Goal: Task Accomplishment & Management: Manage account settings

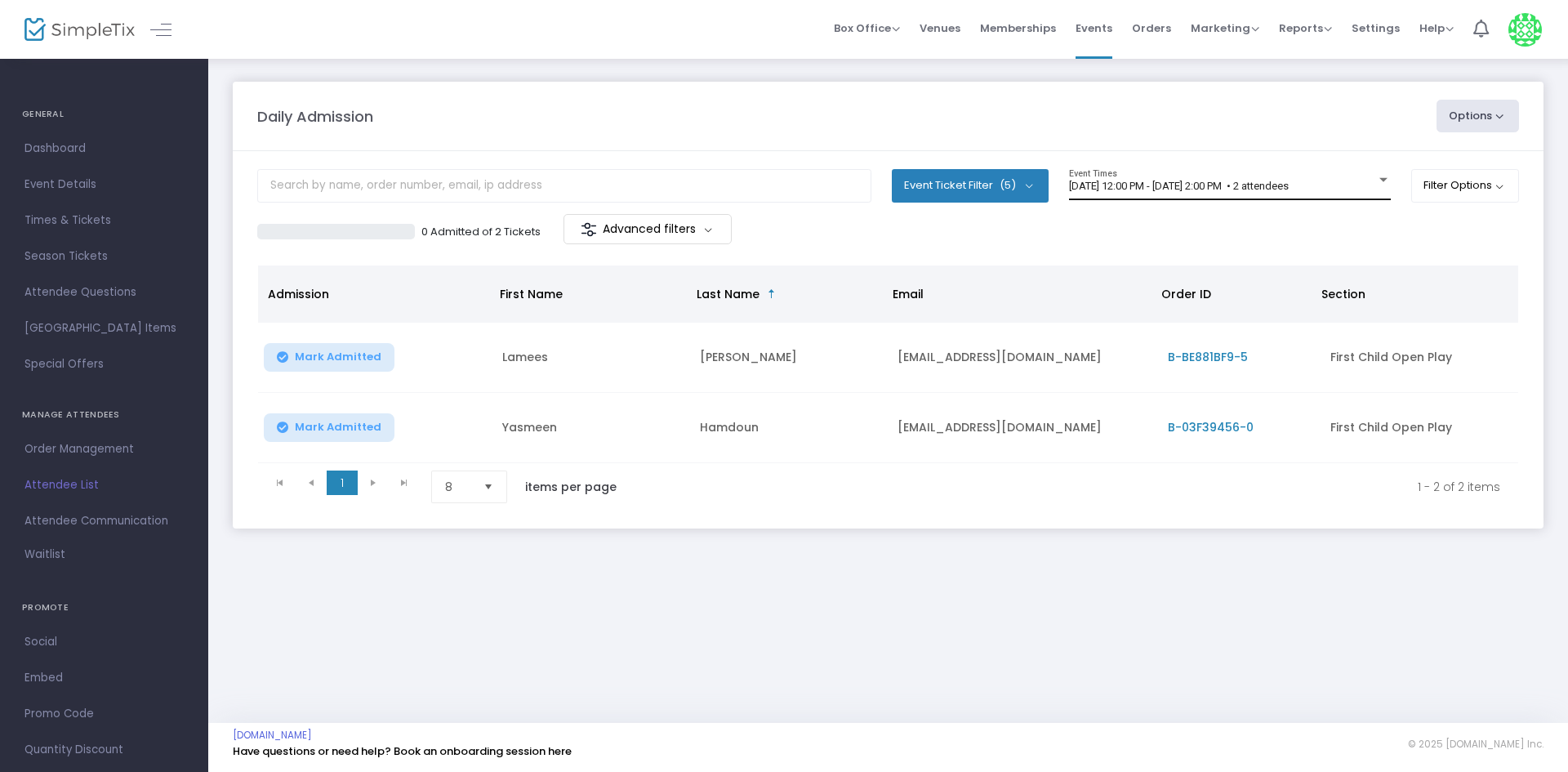
click at [1162, 173] on div "[DATE] 12:00 PM - [DATE] 2:00 PM • 2 attendees Event Times" at bounding box center [1230, 184] width 322 height 31
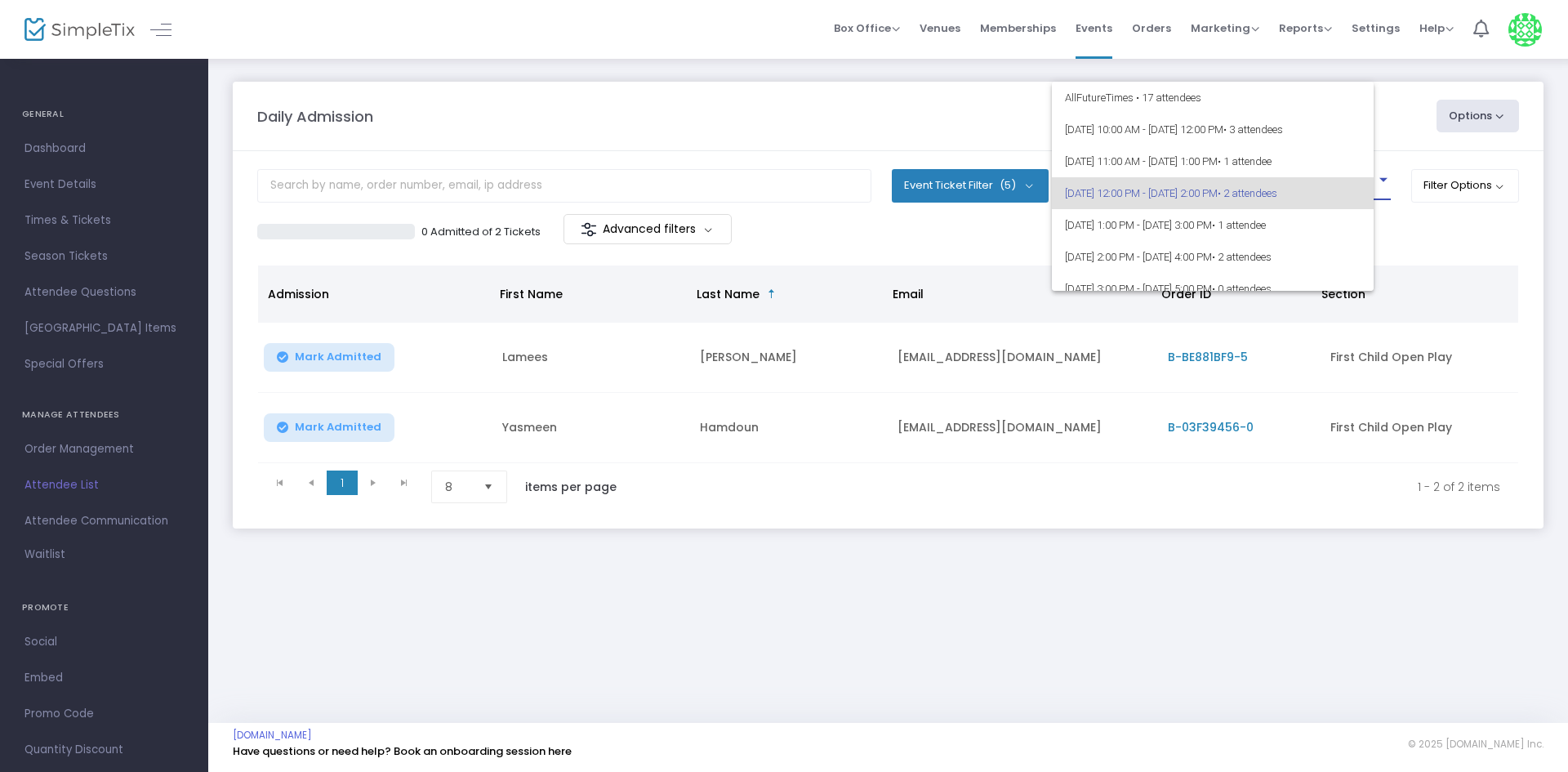
scroll to position [8, 0]
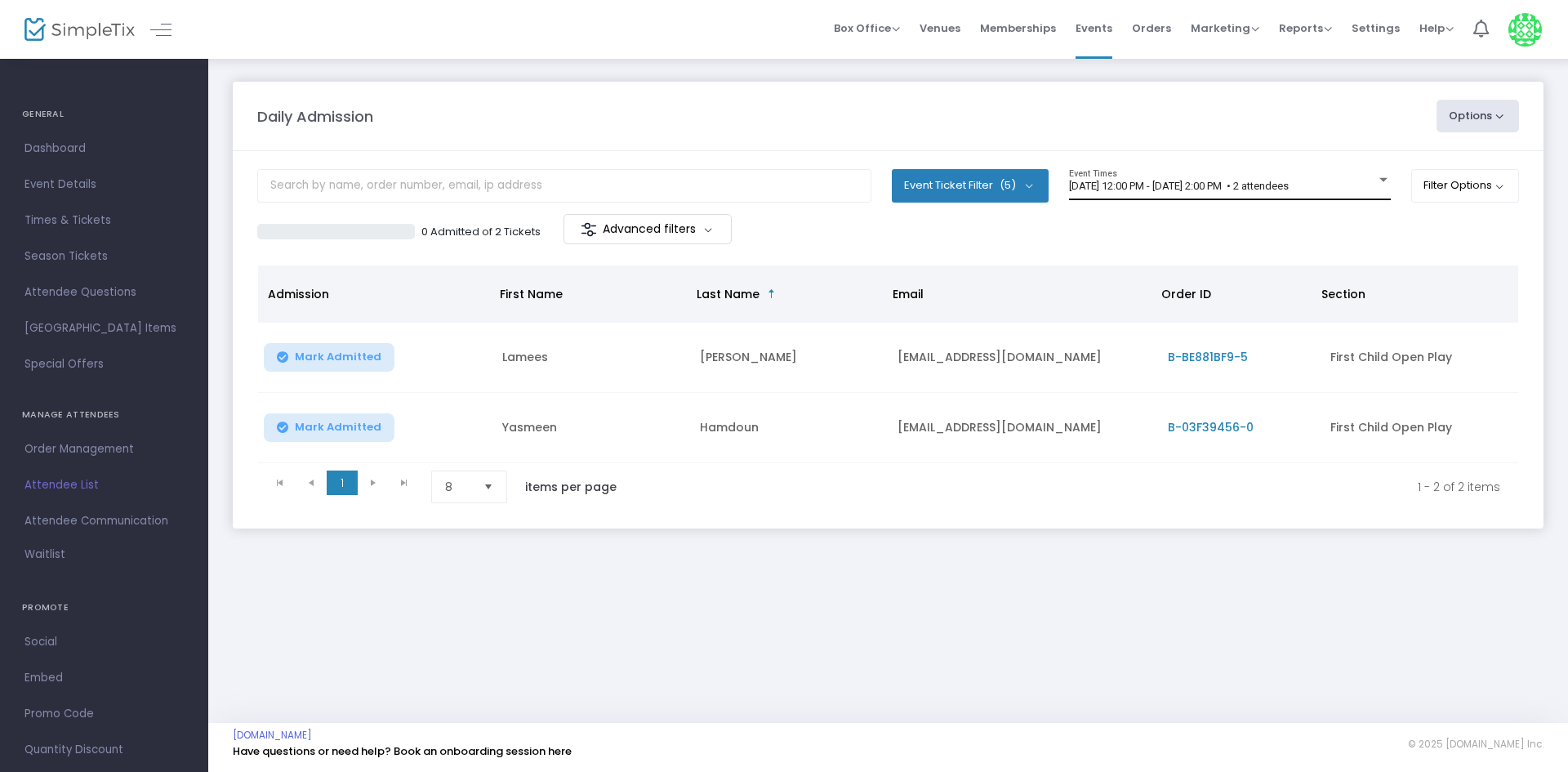
click at [1237, 181] on span "[DATE] 12:00 PM - [DATE] 2:00 PM • 2 attendees" at bounding box center [1179, 186] width 220 height 13
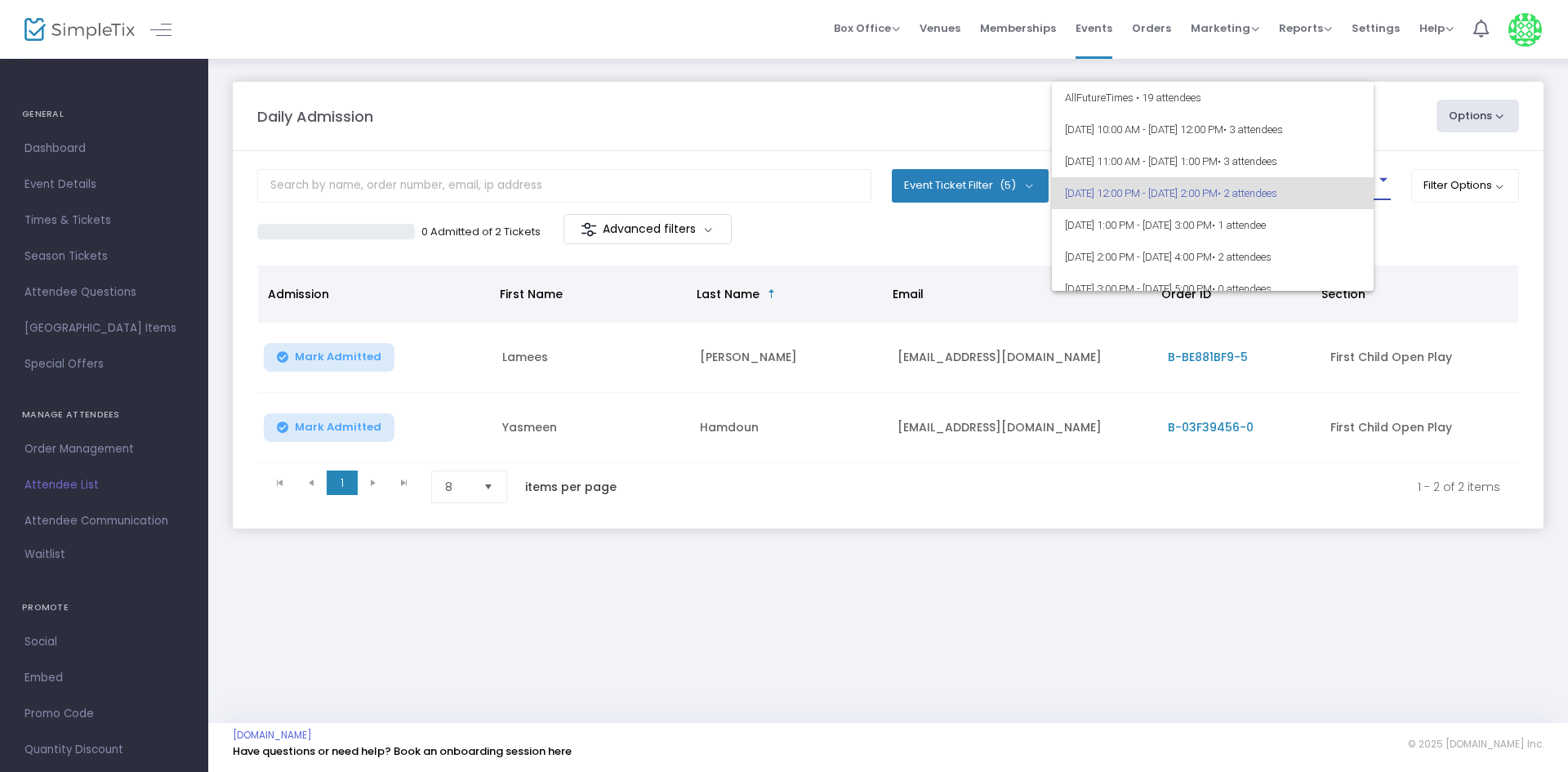
scroll to position [8, 0]
click at [1188, 112] on span "8/20/2025 @ 10:00 AM - 8/20/2025 @ 12:00 PM • 3 attendees" at bounding box center [1225, 122] width 322 height 32
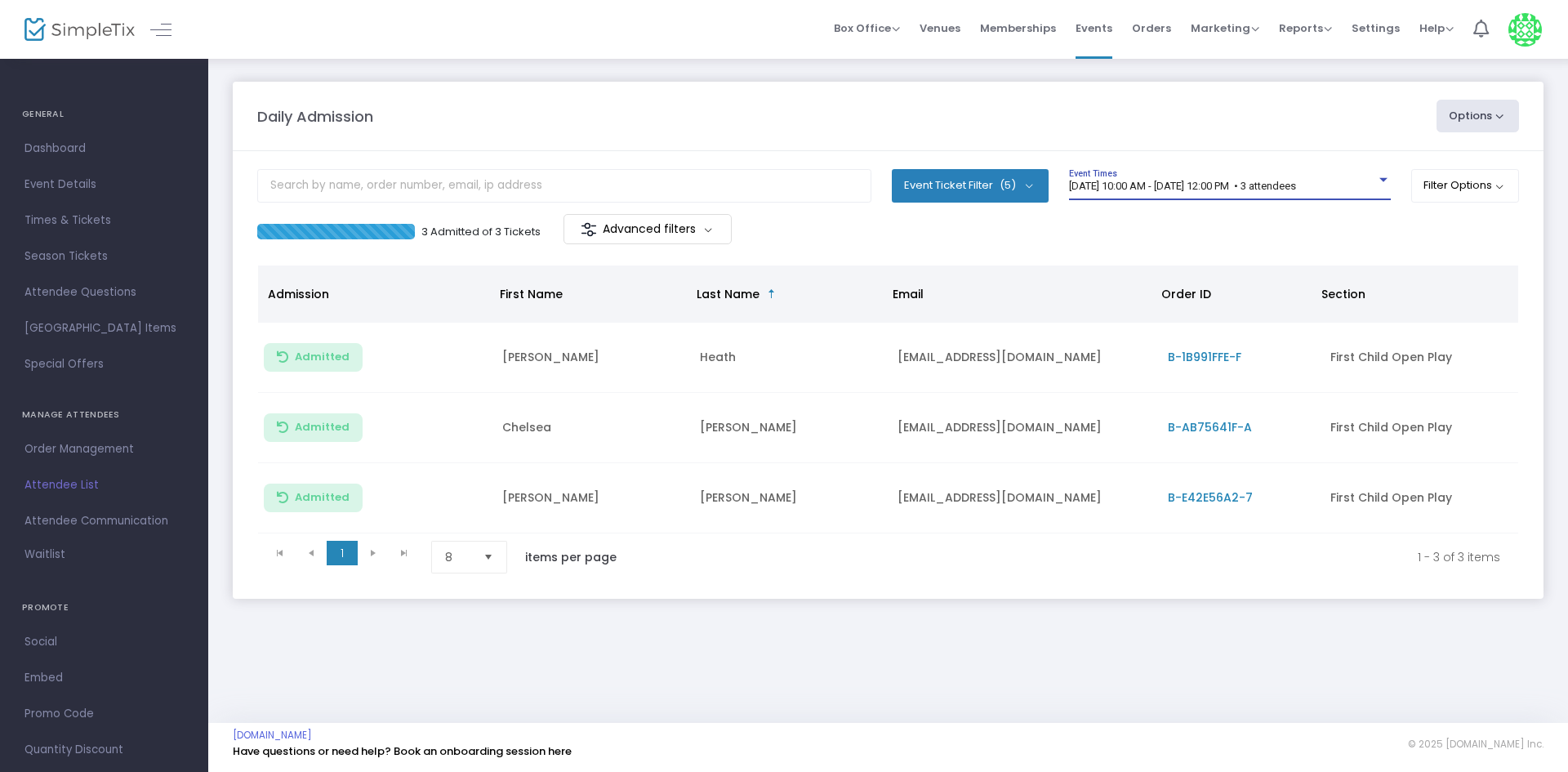
click at [1296, 189] on span "8/20/2025 @ 10:00 AM - 8/20/2025 @ 12:00 PM • 3 attendees" at bounding box center [1183, 186] width 227 height 13
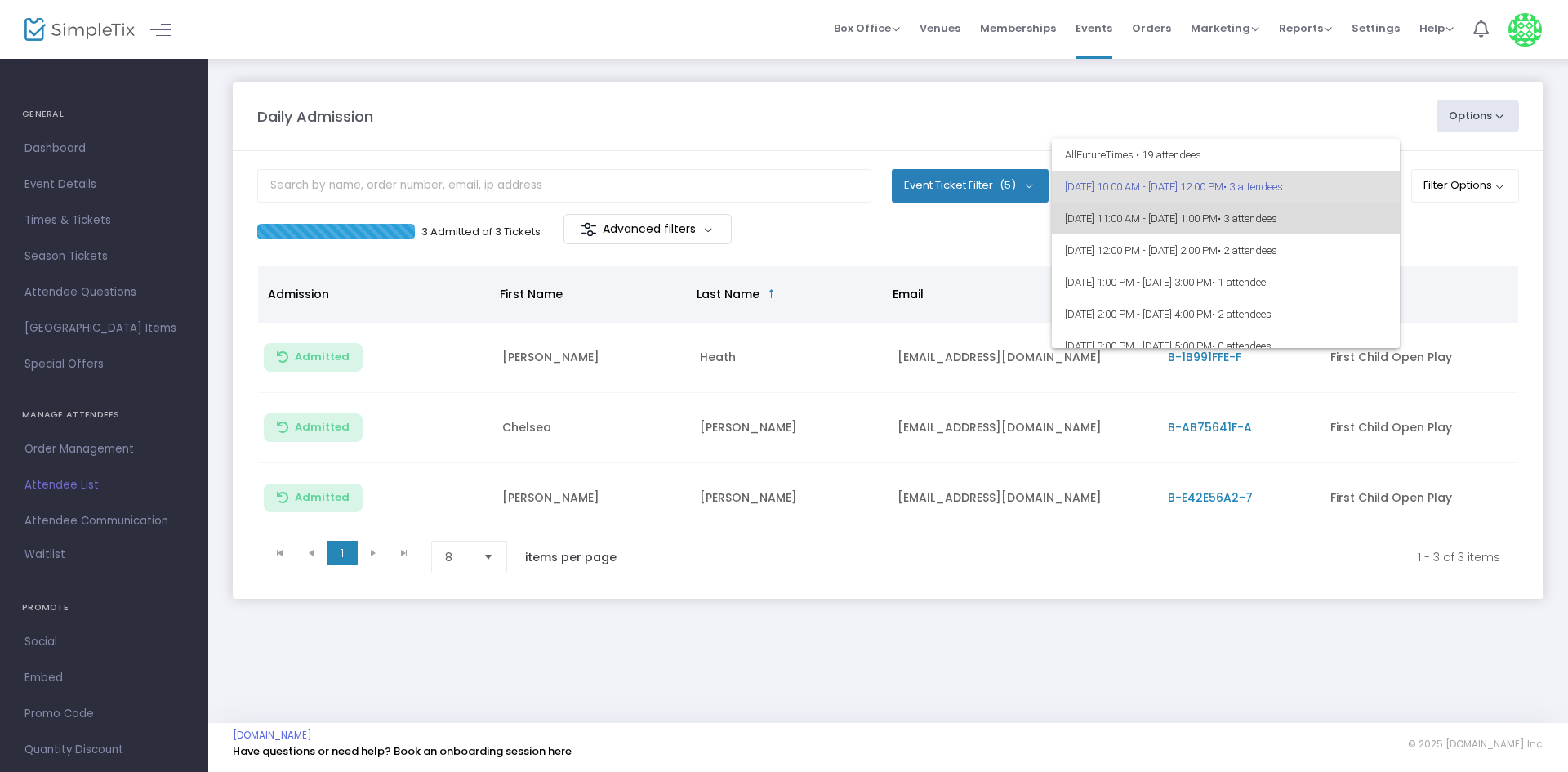
click at [1256, 218] on span "8/20/2025 @ 11:00 AM - 8/20/2025 @ 1:00 PM • 3 attendees" at bounding box center [1225, 218] width 322 height 32
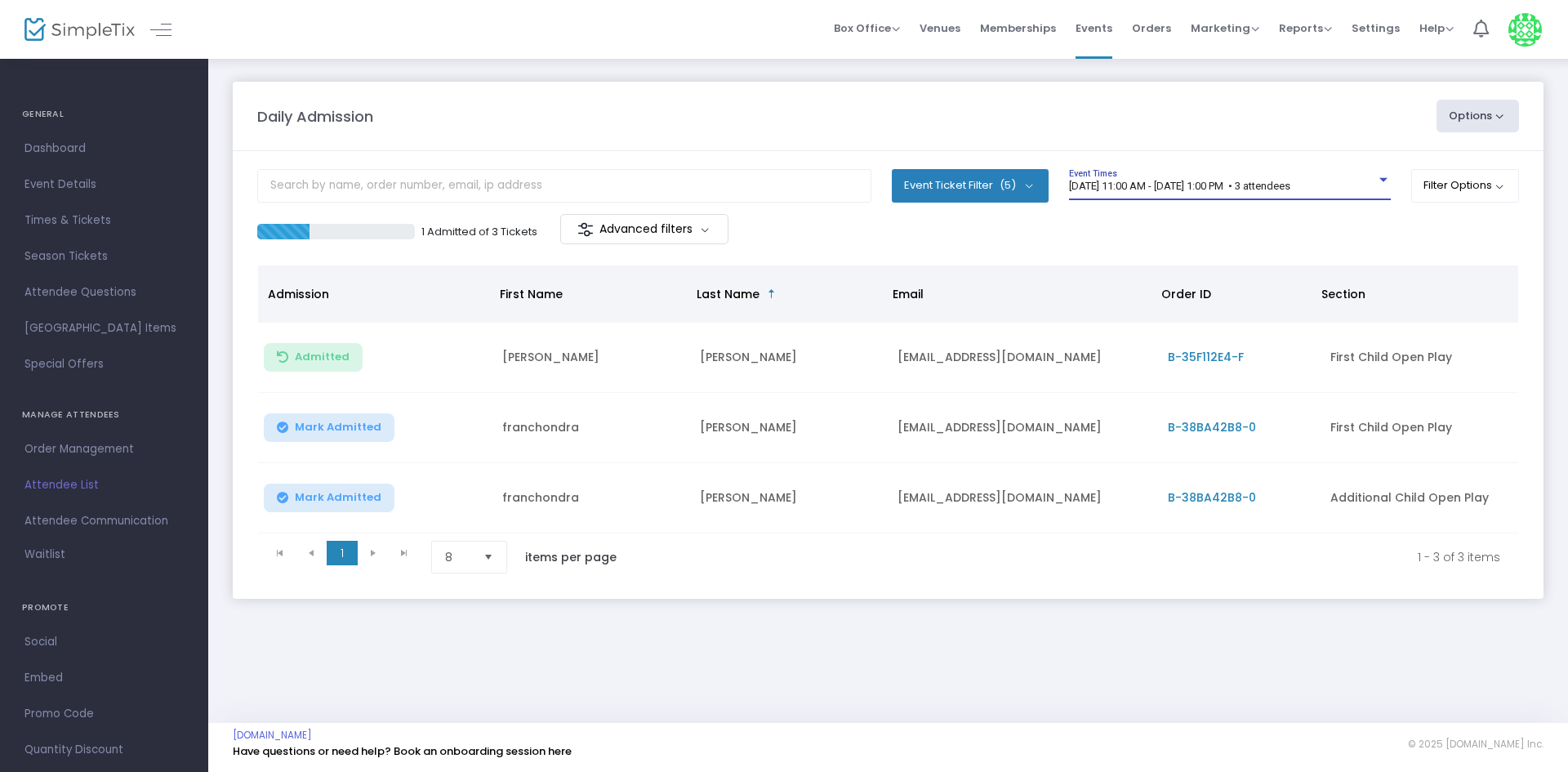
click at [328, 435] on button "Mark Admitted" at bounding box center [329, 428] width 131 height 29
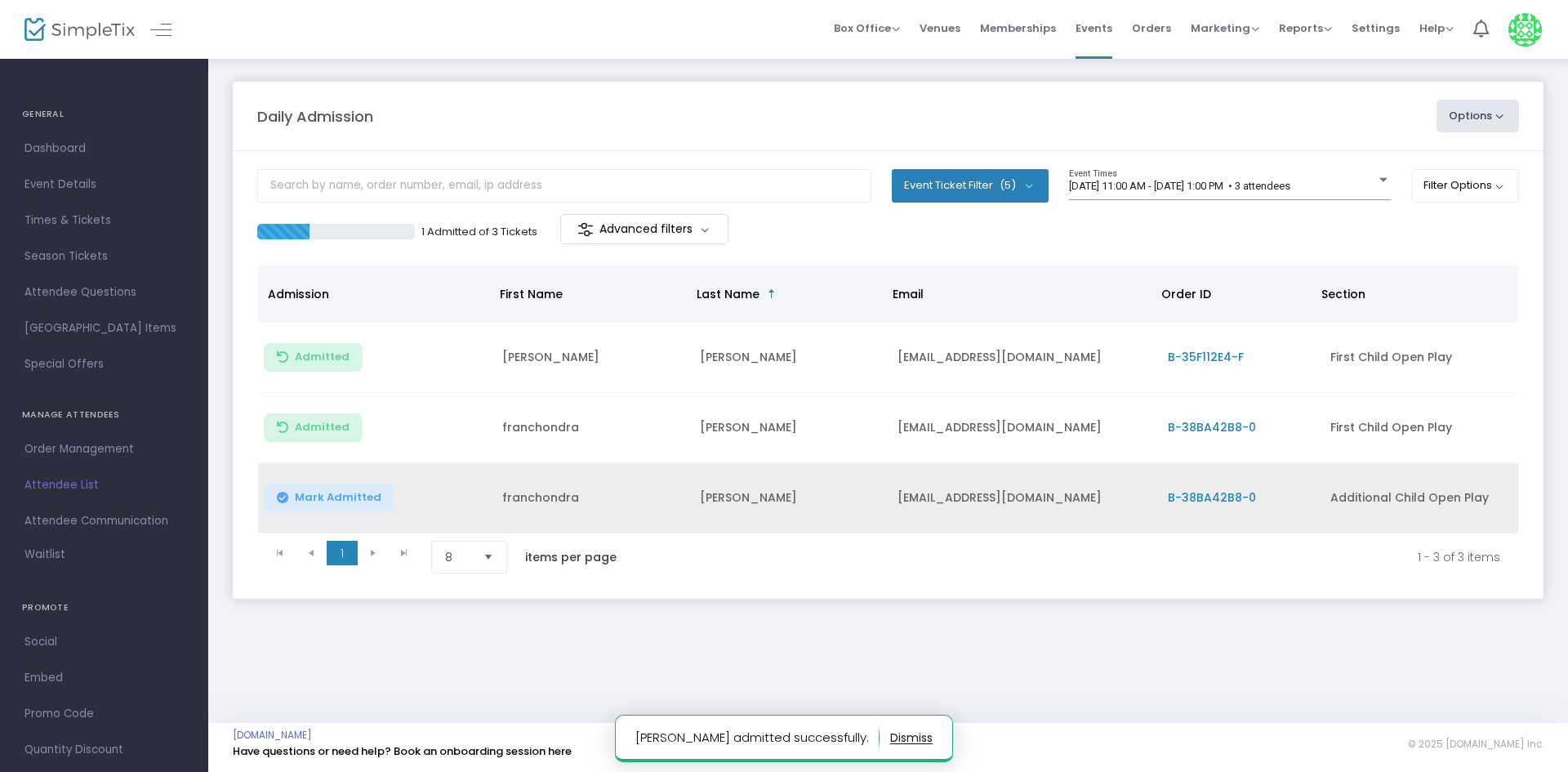
click at [286, 488] on button "Mark Admitted" at bounding box center [329, 498] width 131 height 29
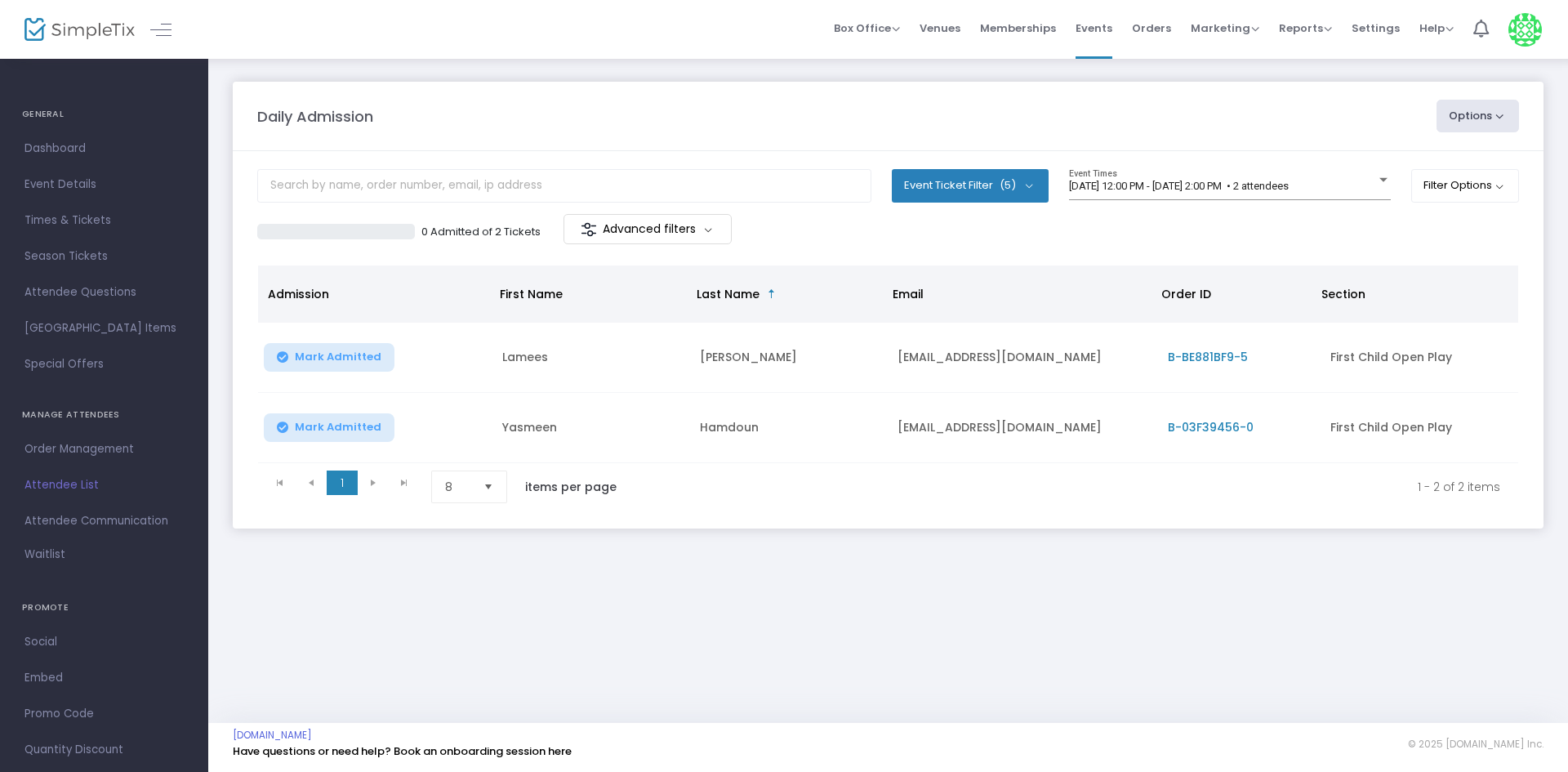
click at [318, 433] on span "Mark Admitted" at bounding box center [338, 428] width 87 height 13
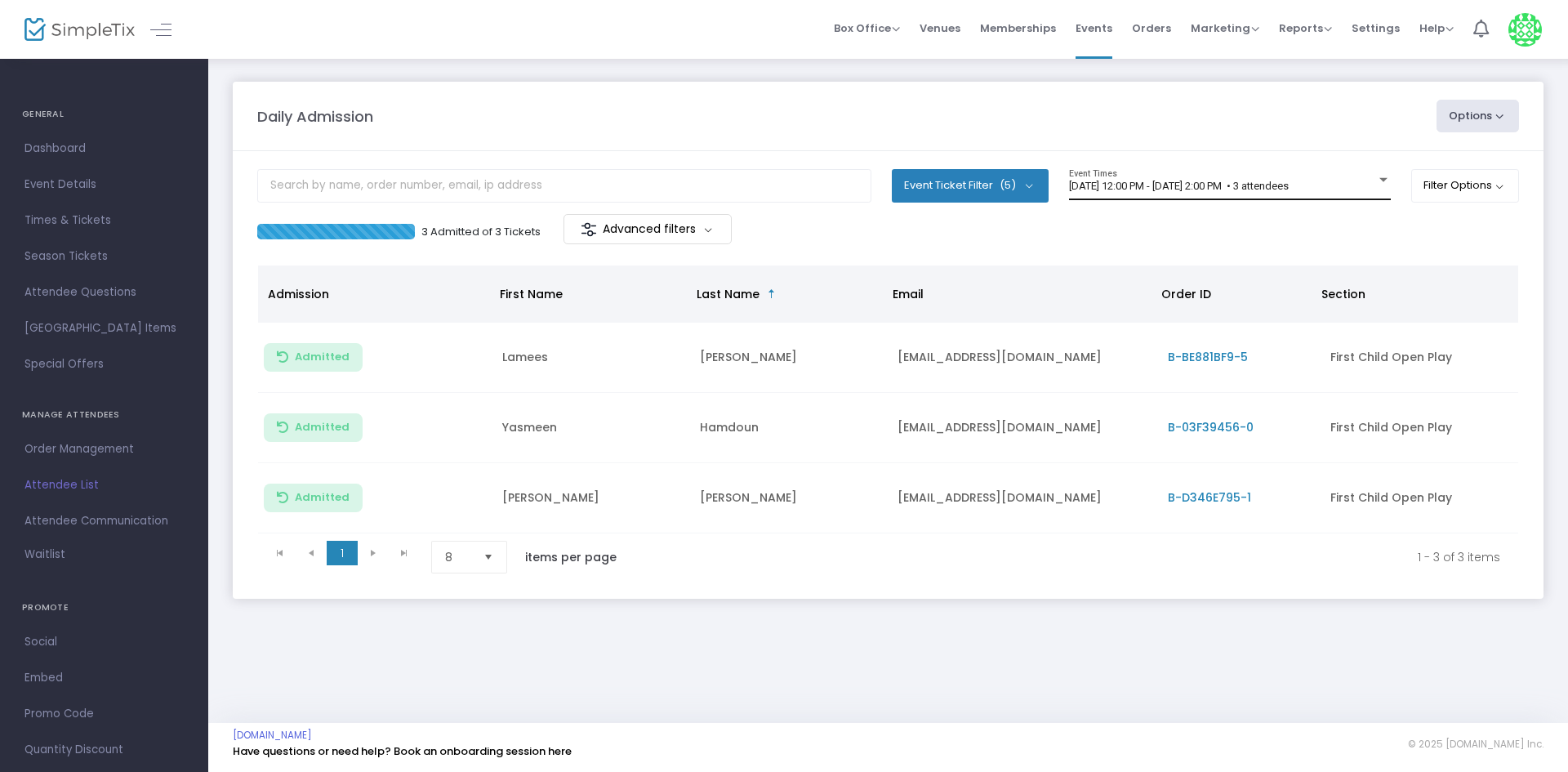
click at [1318, 197] on div "[DATE] 12:00 PM - [DATE] 2:00 PM • 3 attendees Event Times" at bounding box center [1230, 184] width 322 height 31
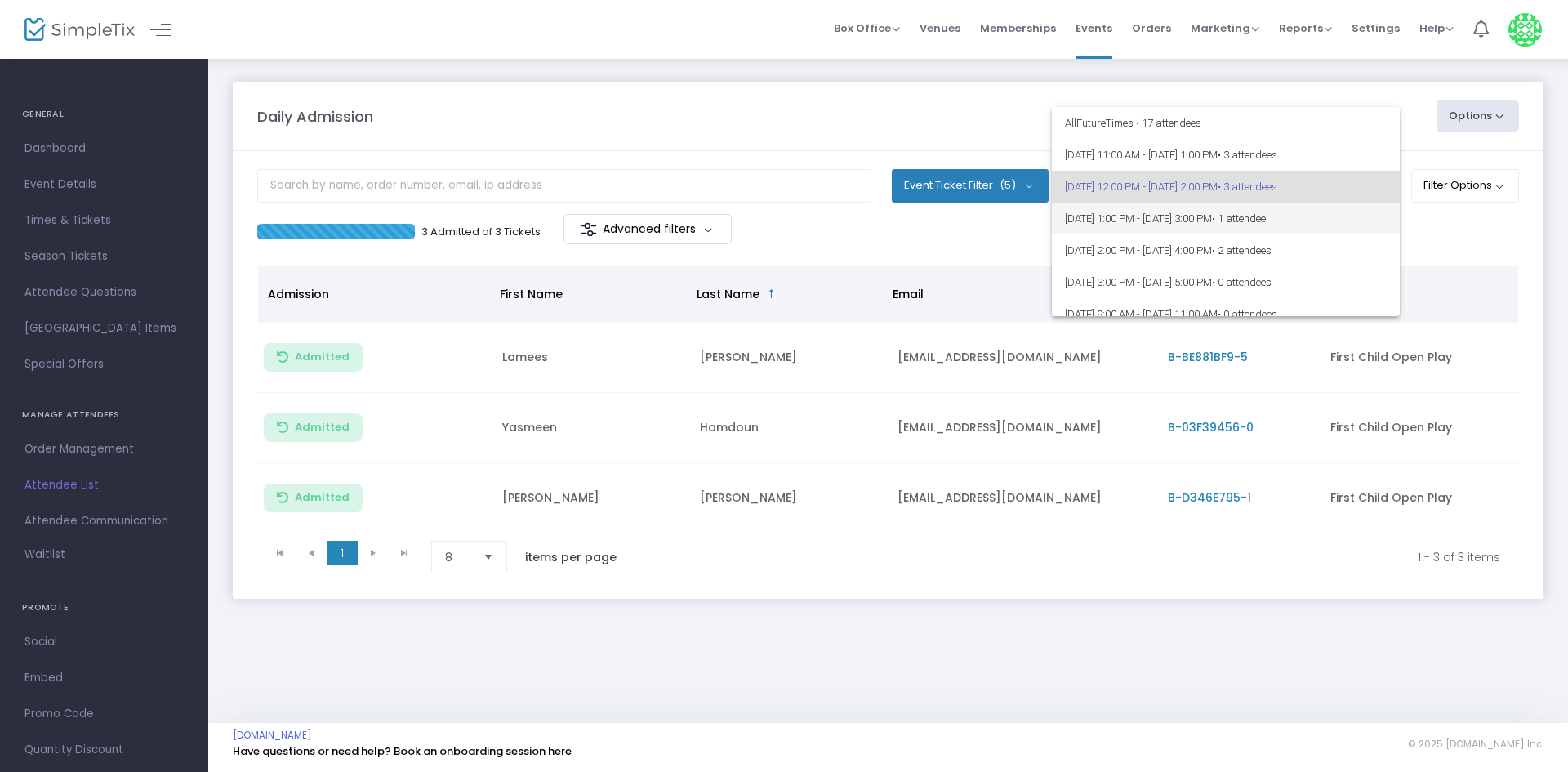
click at [1266, 213] on span "• 1 attendee" at bounding box center [1239, 218] width 54 height 13
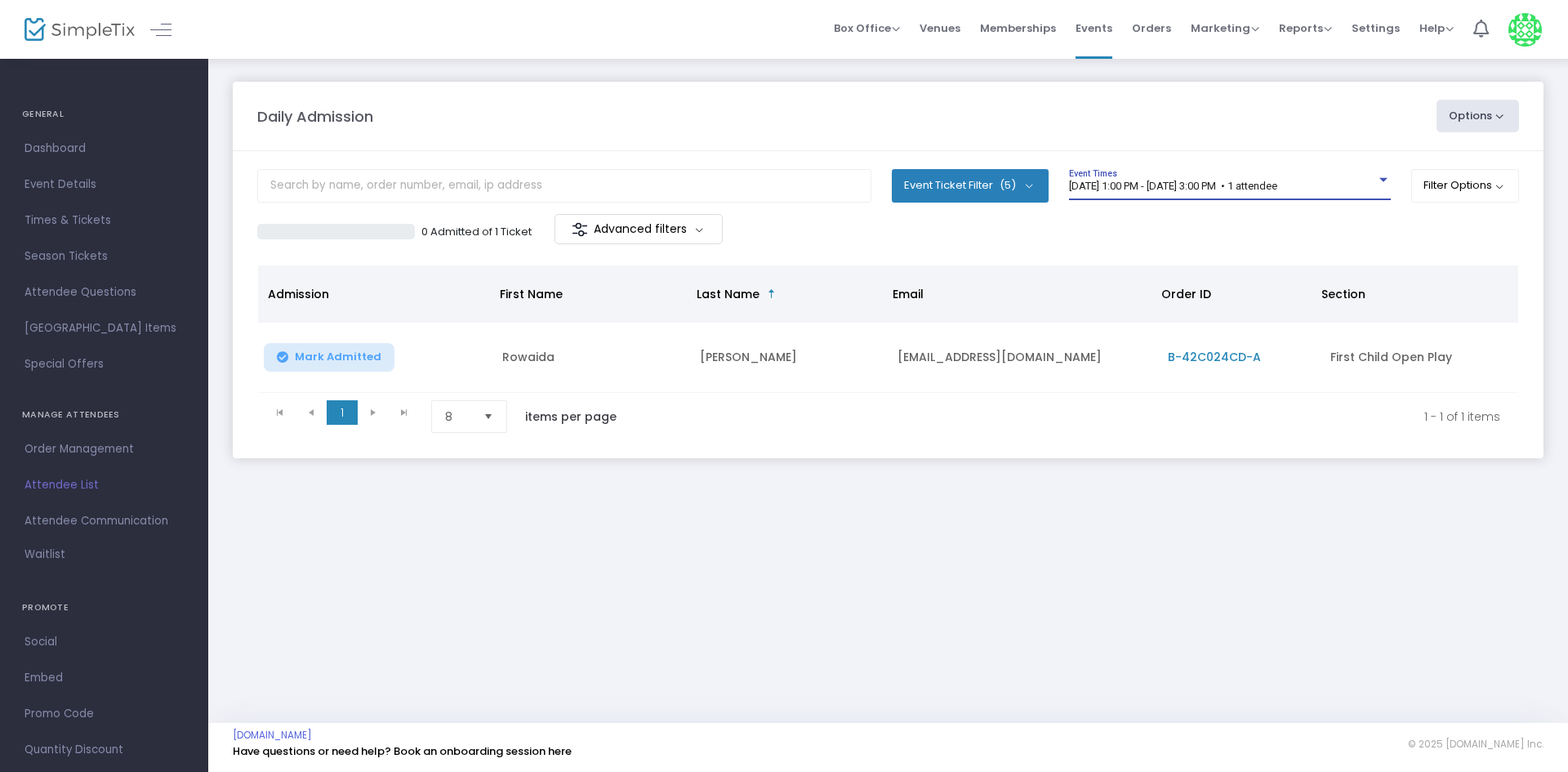
click at [1277, 190] on span "[DATE] 1:00 PM - [DATE] 3:00 PM • 1 attendee" at bounding box center [1173, 186] width 208 height 13
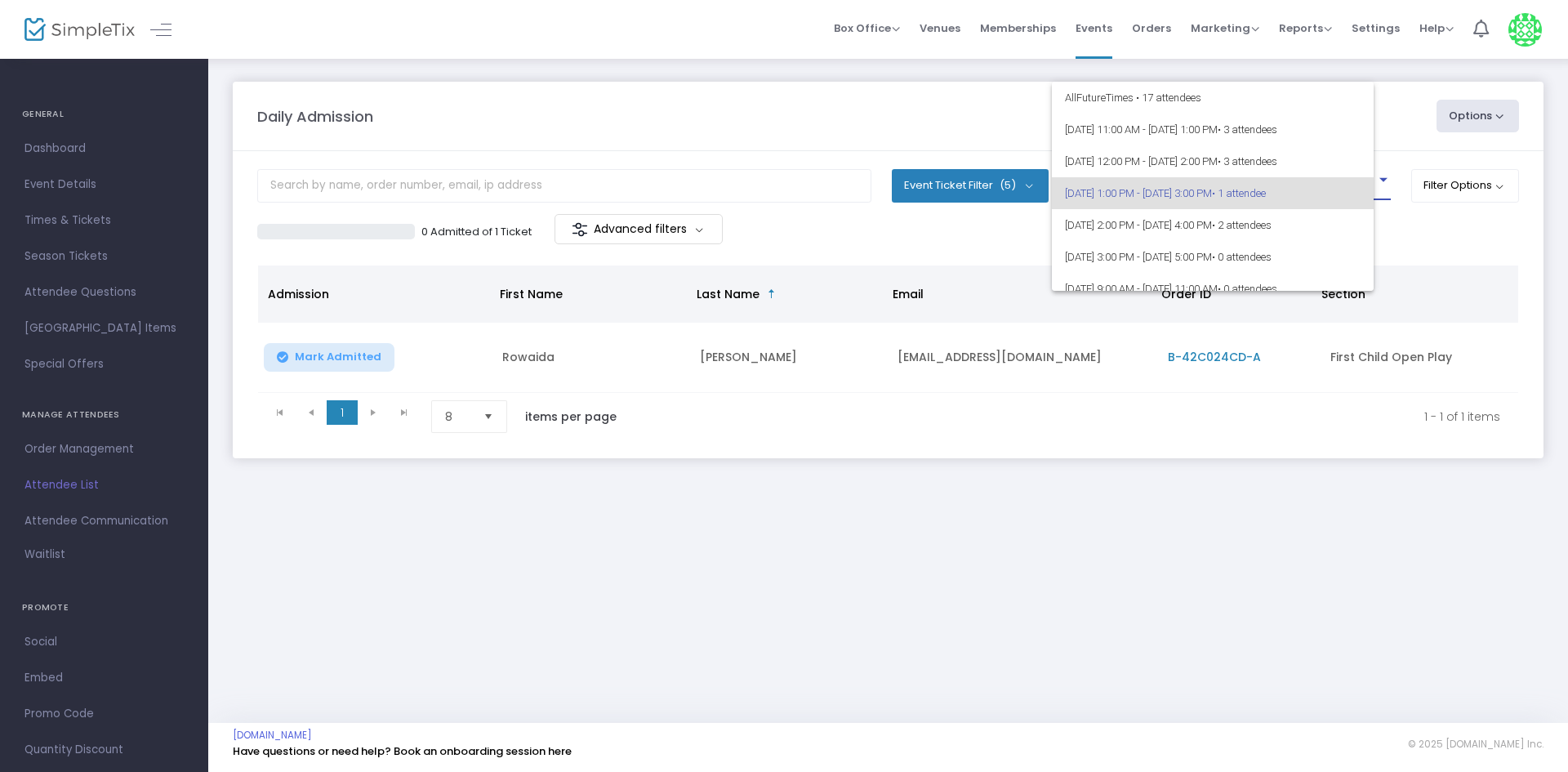
scroll to position [8, 0]
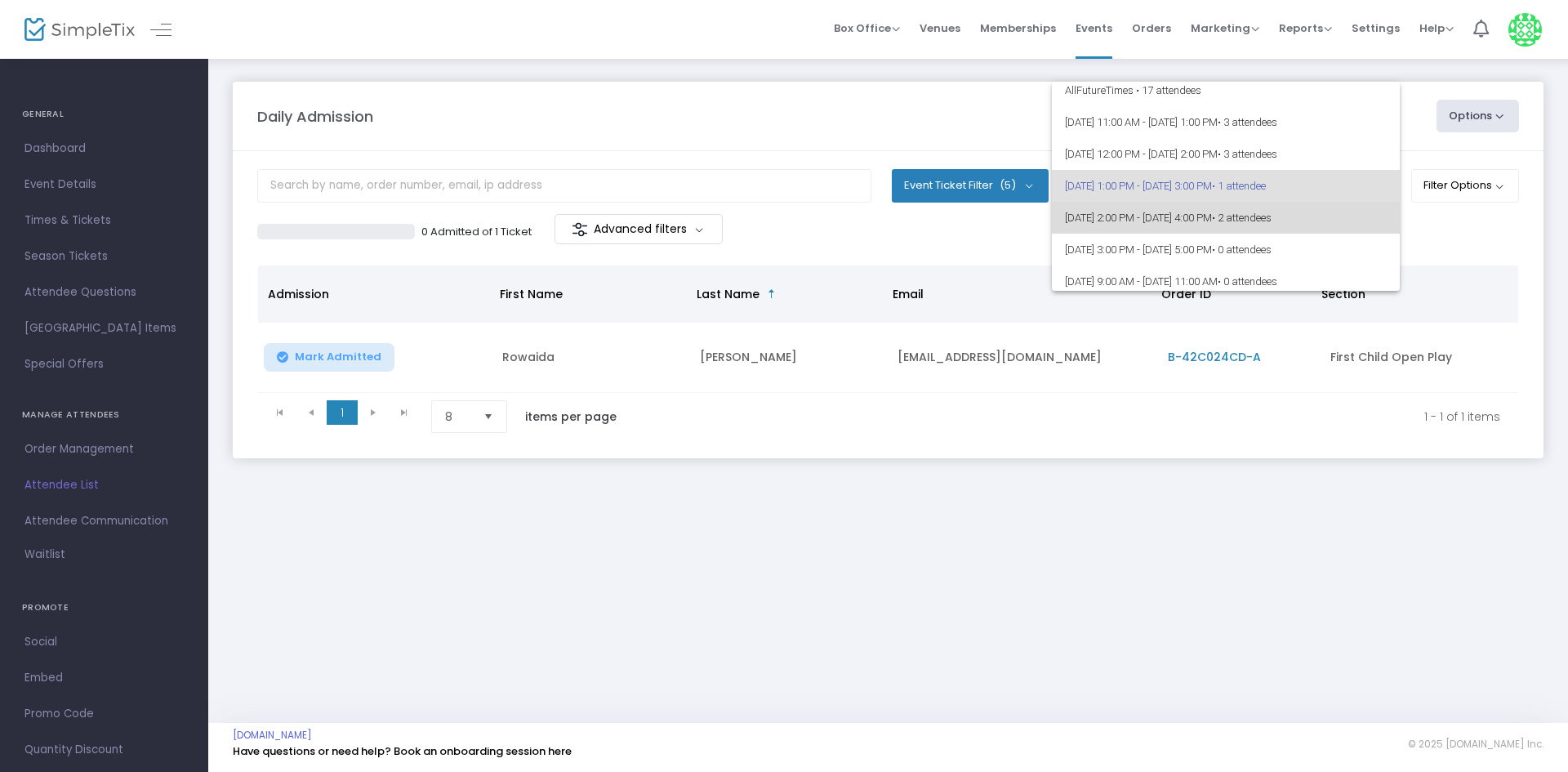
click at [1272, 213] on span "• 2 attendees" at bounding box center [1241, 218] width 60 height 13
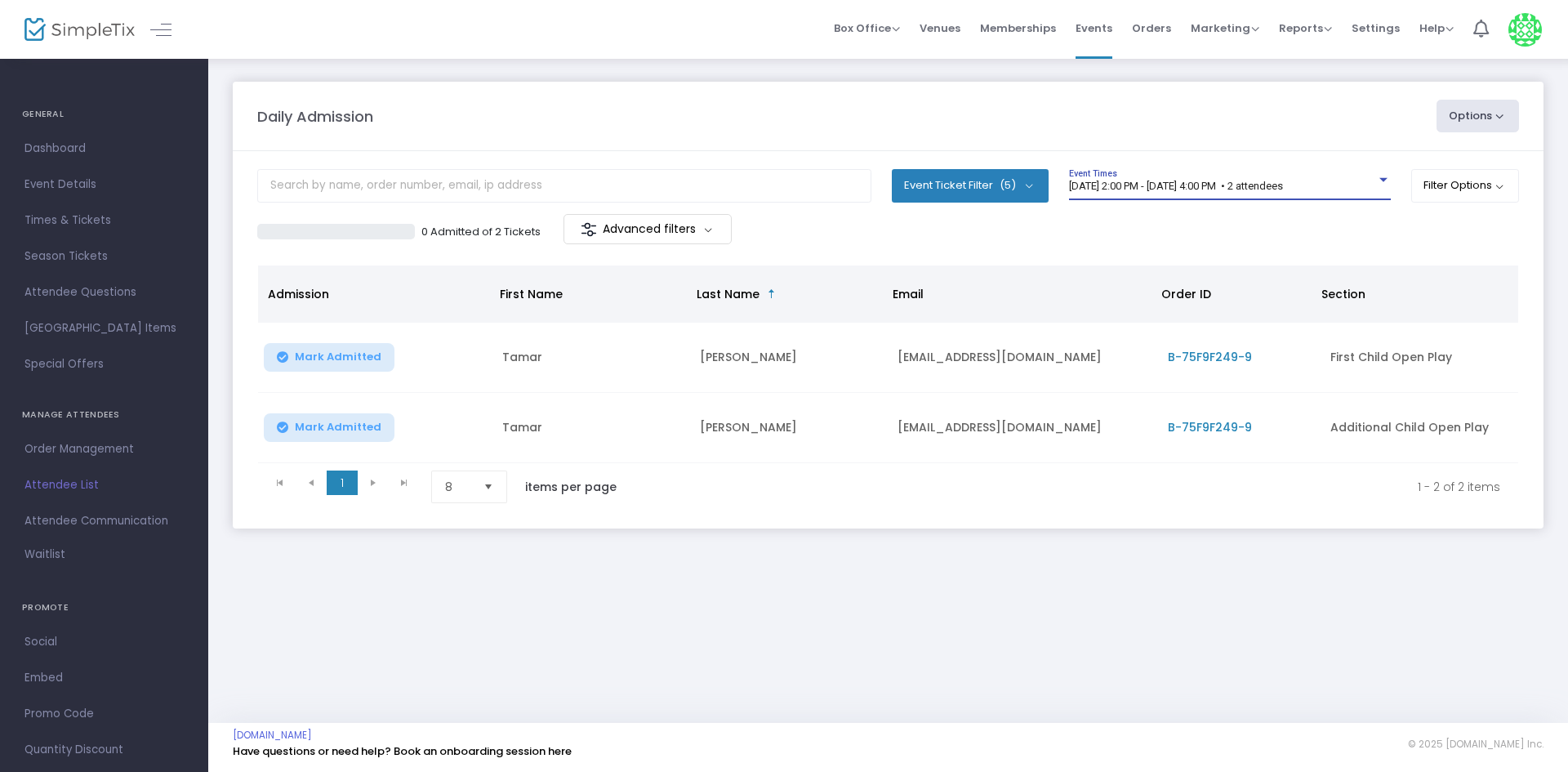
click at [1282, 188] on span "8/20/2025 @ 2:00 PM - 8/20/2025 @ 4:00 PM • 2 attendees" at bounding box center [1176, 186] width 214 height 13
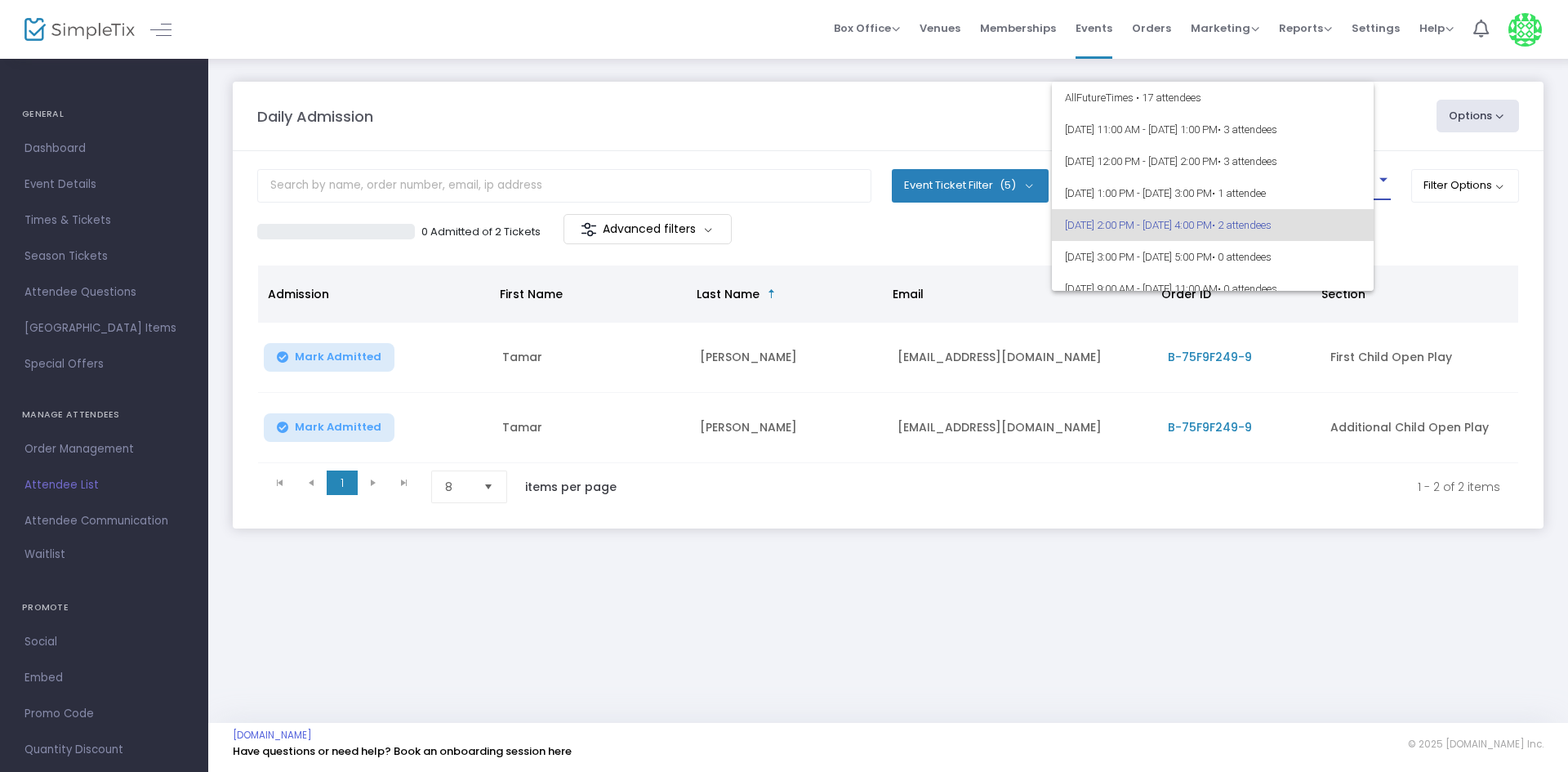
scroll to position [39, 0]
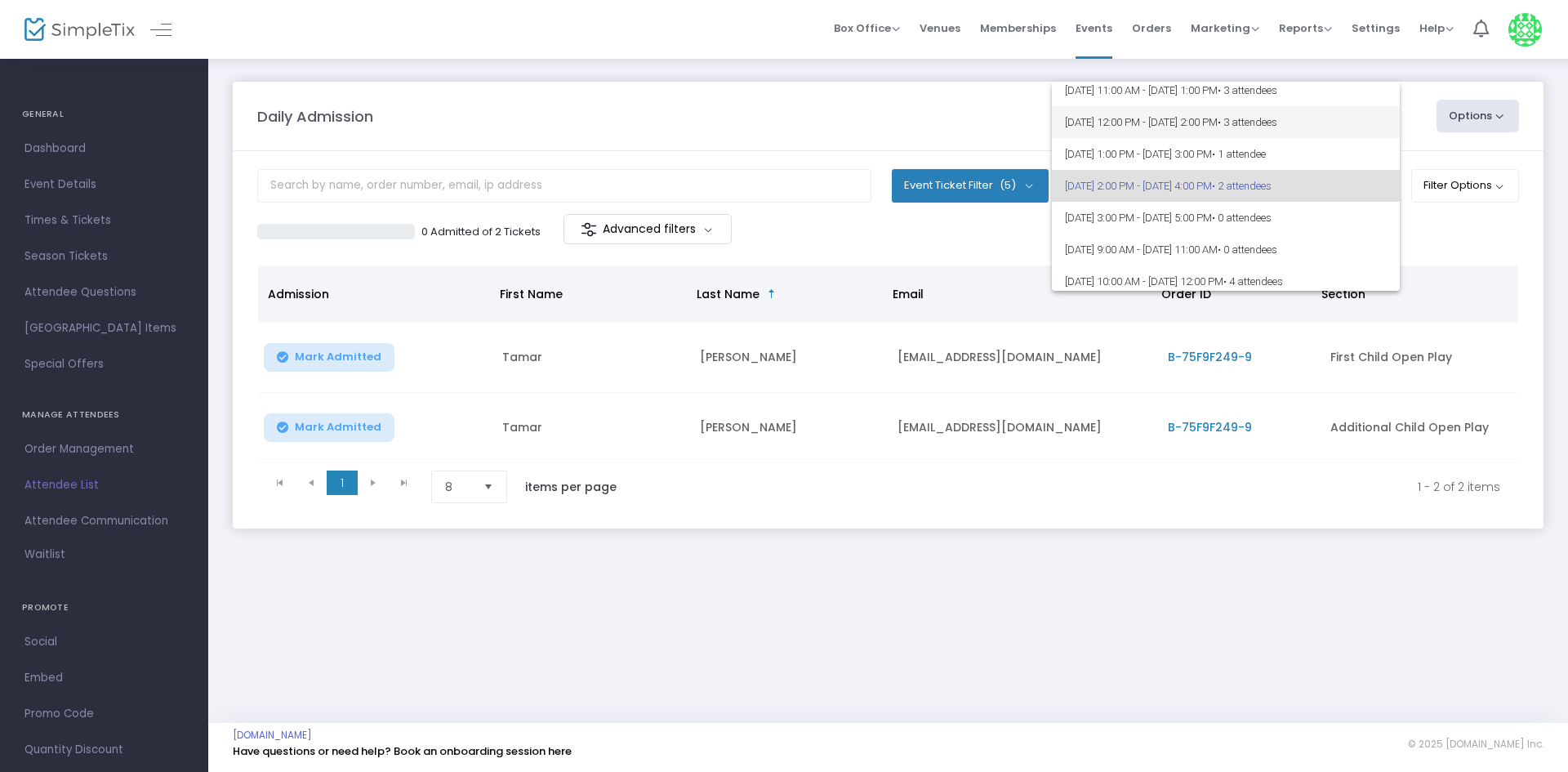
click at [1277, 111] on span "8/20/2025 @ 12:00 PM - 8/20/2025 @ 2:00 PM • 3 attendees" at bounding box center [1225, 122] width 322 height 32
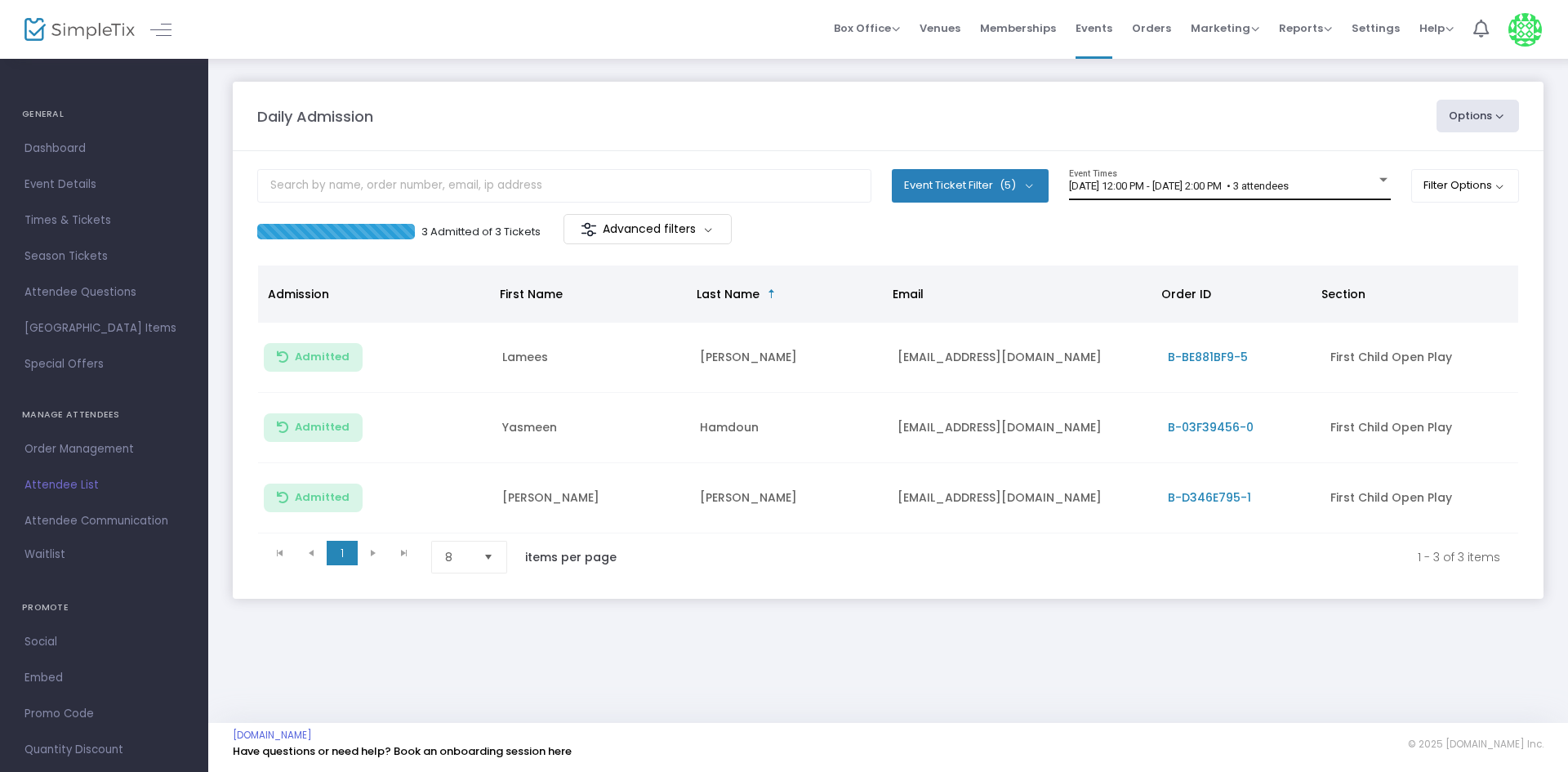
click at [1359, 179] on div "[DATE] 12:00 PM - [DATE] 2:00 PM • 3 attendees Event Times" at bounding box center [1230, 184] width 322 height 31
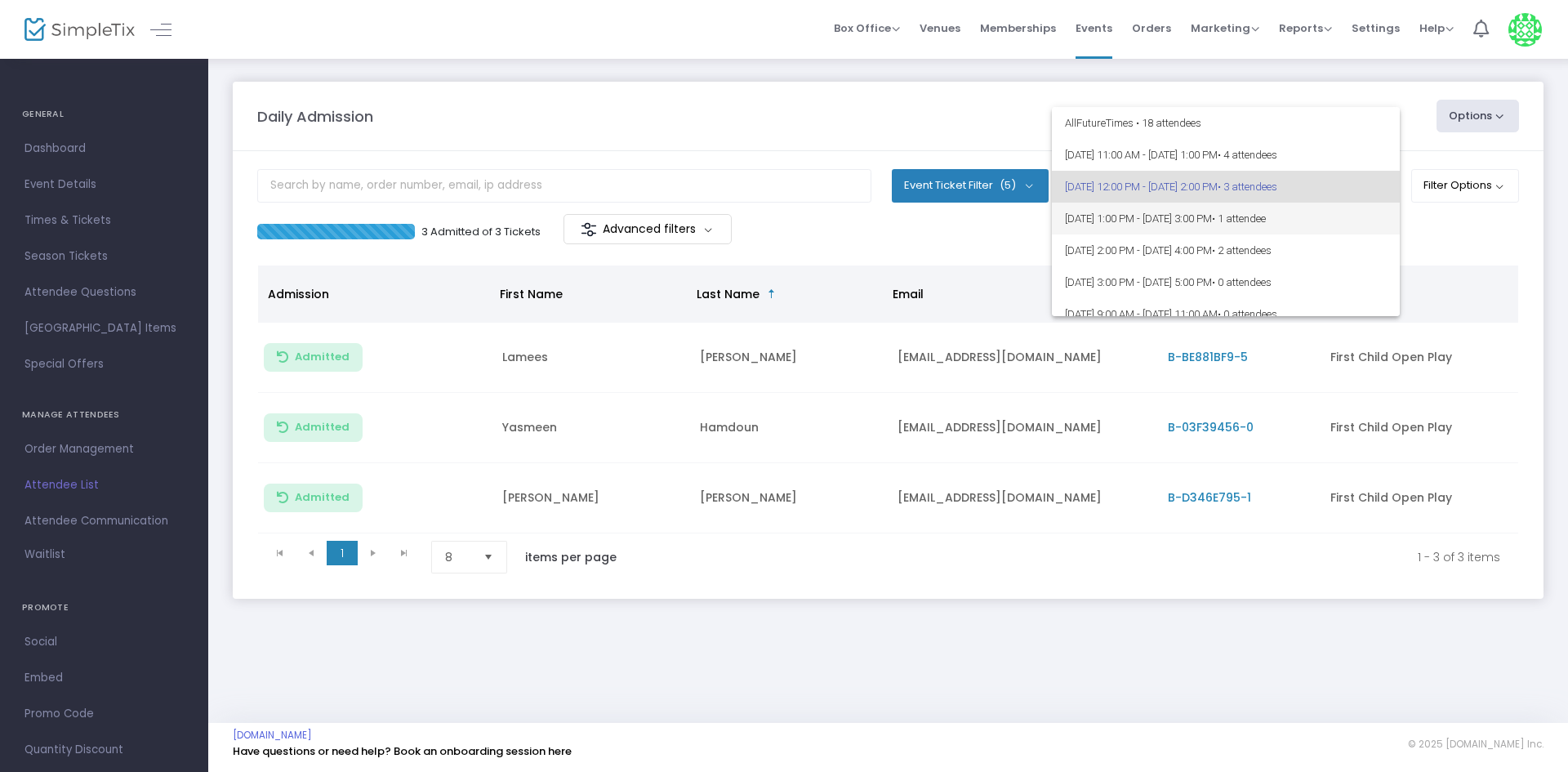
click at [1350, 208] on span "[DATE] 1:00 PM - [DATE] 3:00 PM • 1 attendee" at bounding box center [1225, 218] width 322 height 32
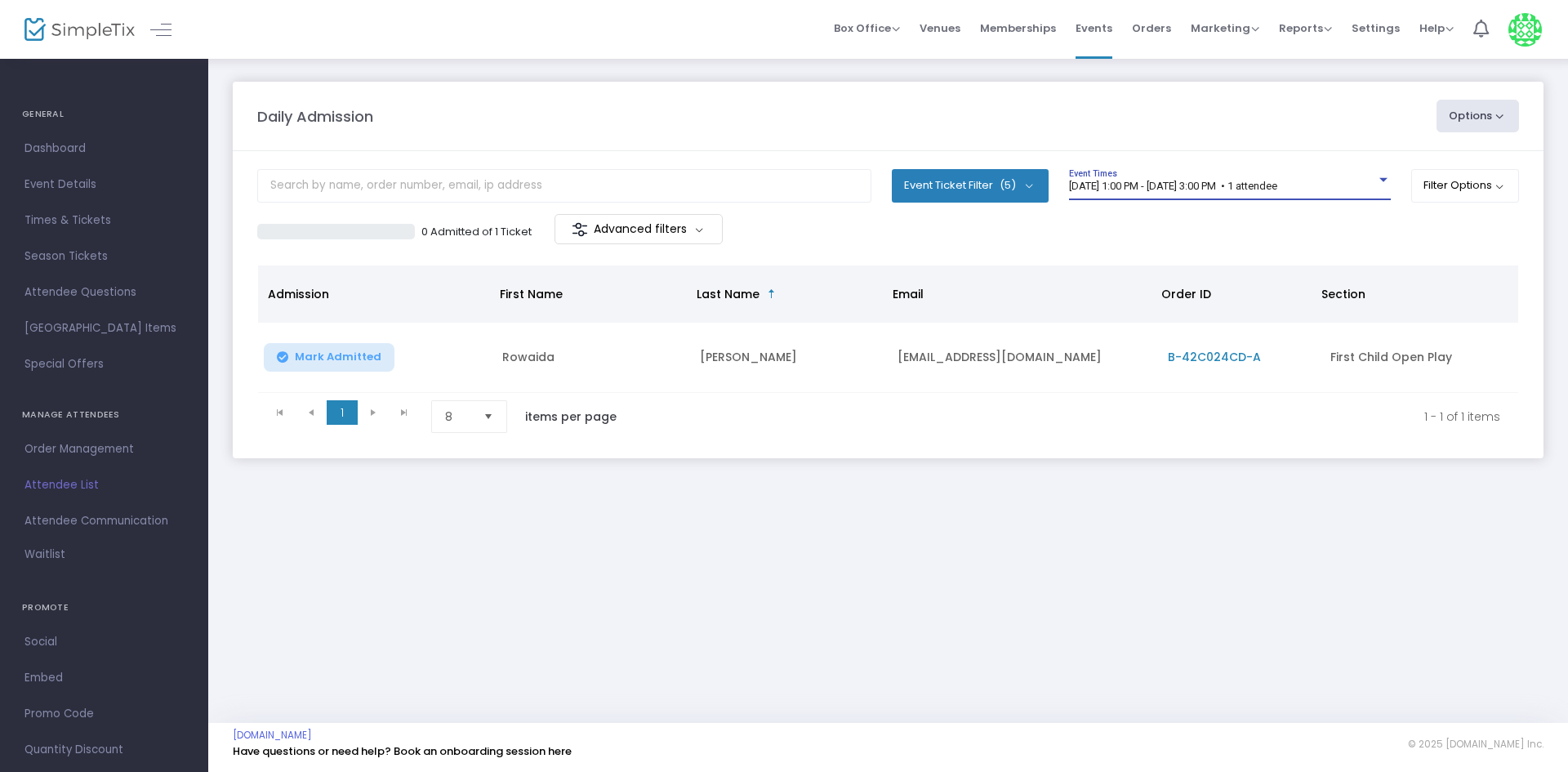
click at [1348, 185] on div "[DATE] 1:00 PM - [DATE] 3:00 PM • 1 attendee" at bounding box center [1223, 186] width 307 height 13
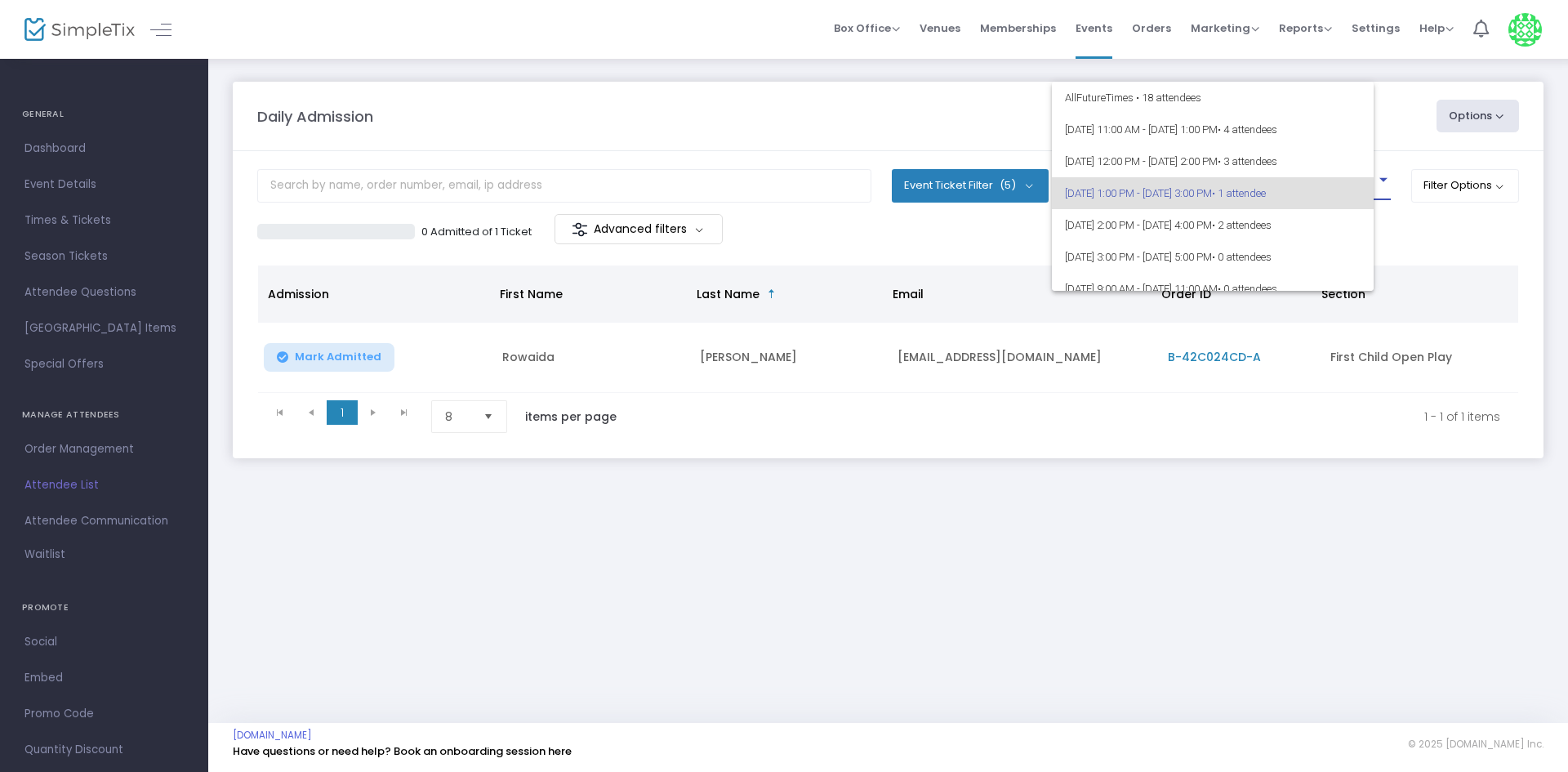
scroll to position [8, 0]
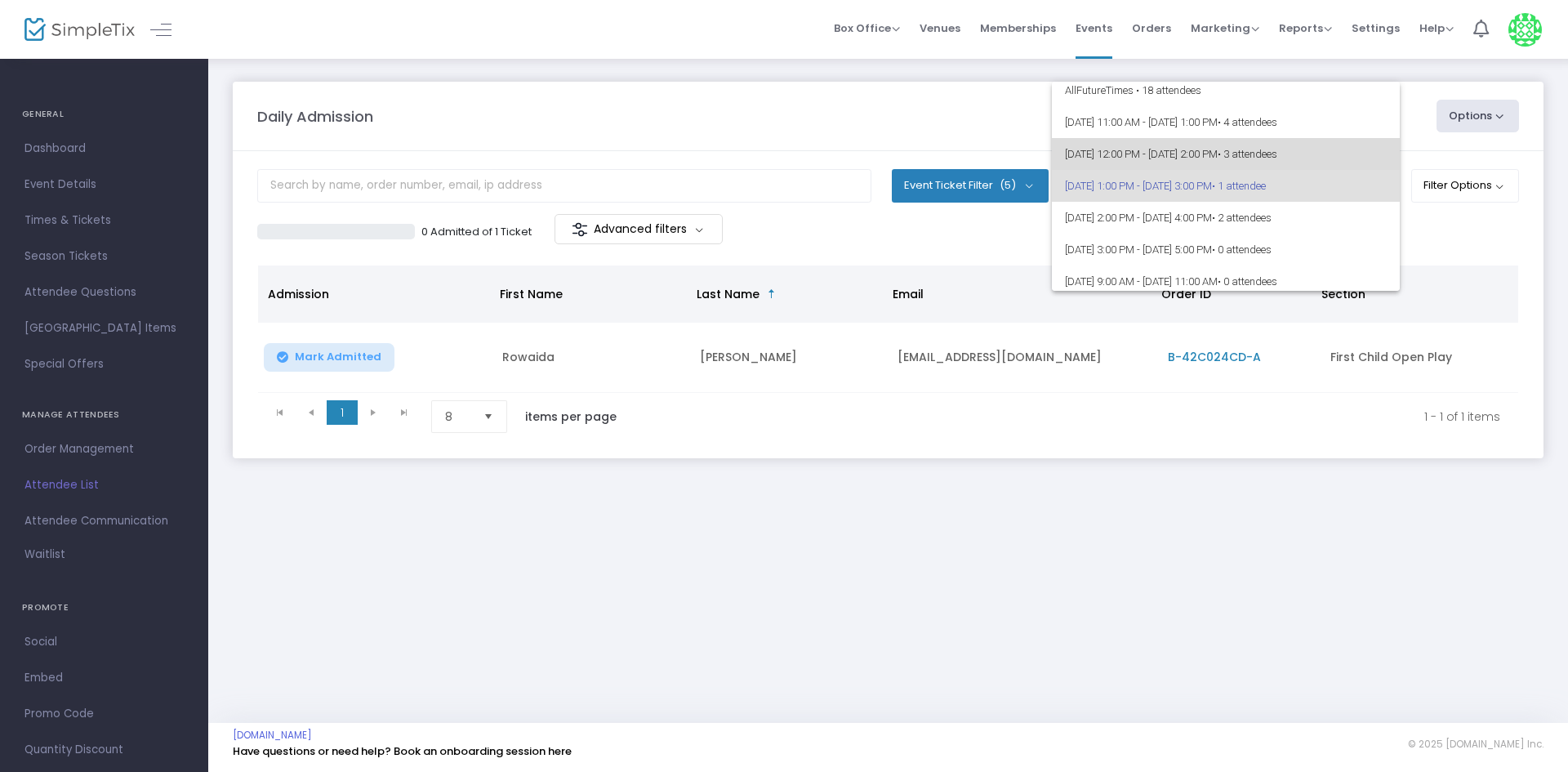
click at [1277, 150] on span "• 3 attendees" at bounding box center [1247, 154] width 60 height 13
